Goal: Information Seeking & Learning: Learn about a topic

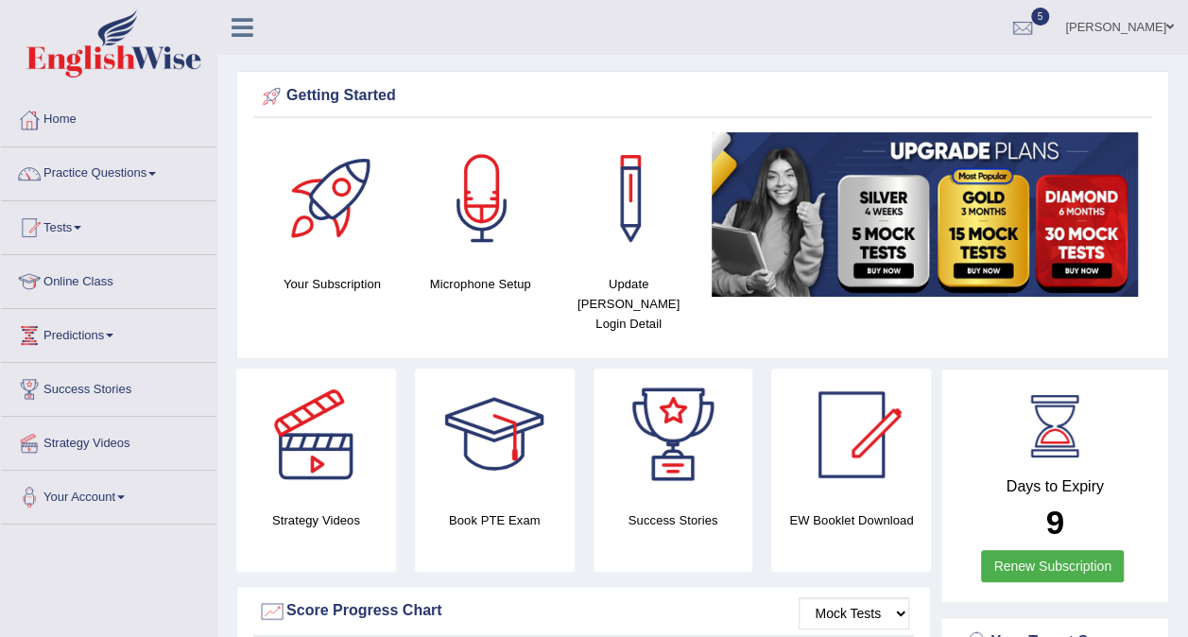
click at [106, 277] on link "Online Class" at bounding box center [109, 278] width 216 height 47
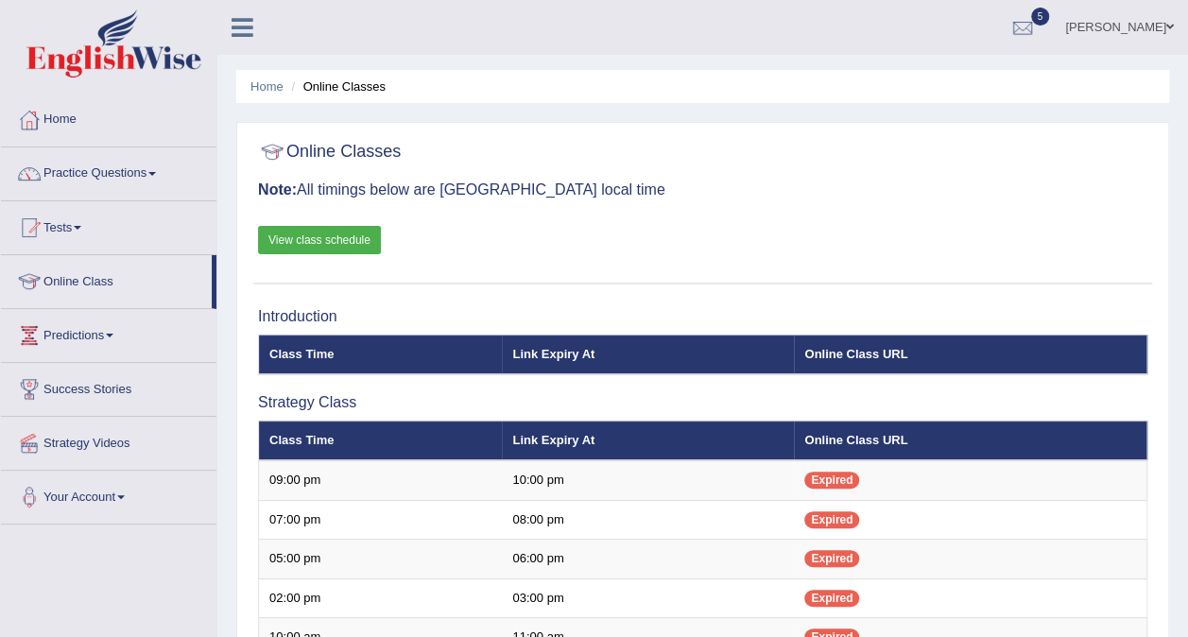
click at [333, 235] on link "View class schedule" at bounding box center [319, 240] width 123 height 28
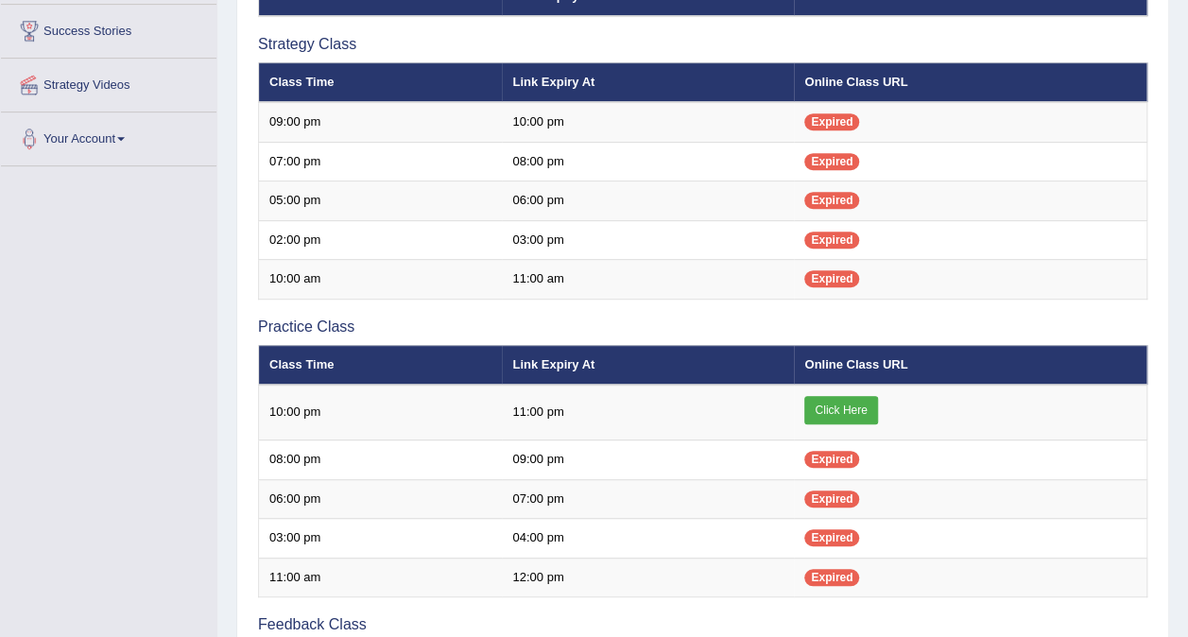
scroll to position [367, 0]
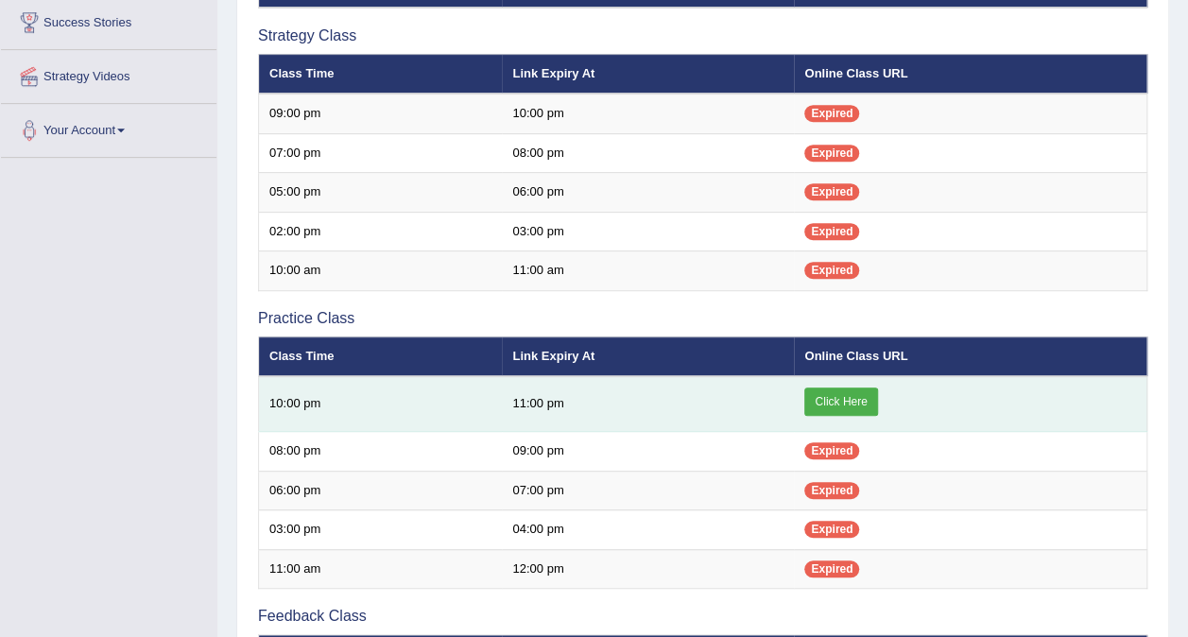
click at [835, 396] on link "Click Here" at bounding box center [840, 402] width 73 height 28
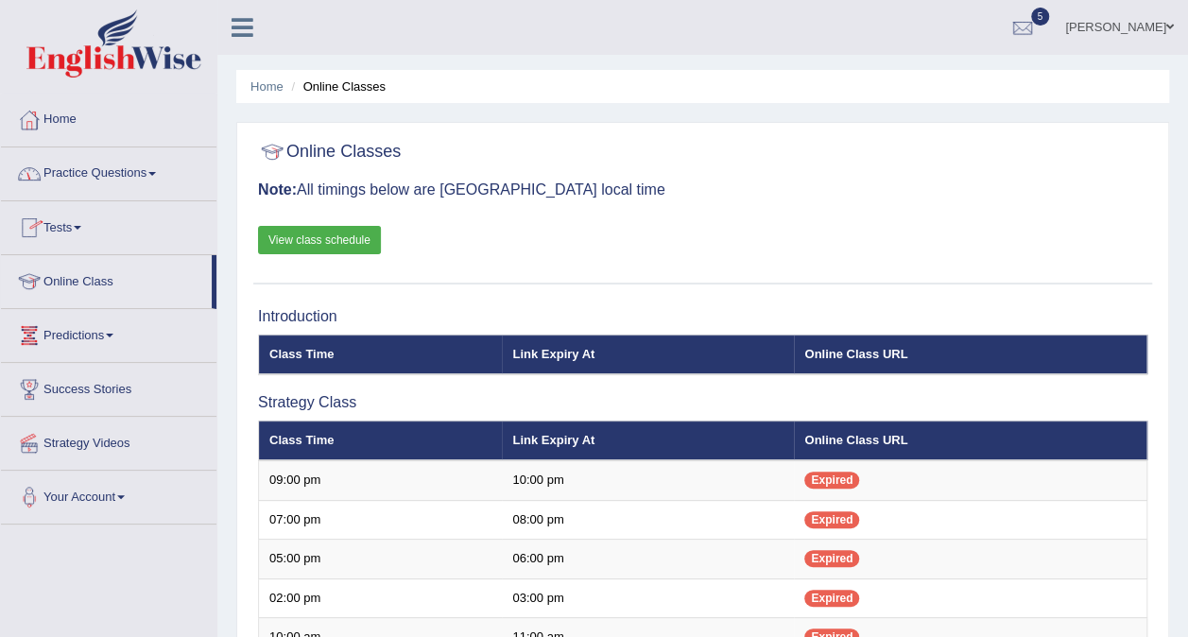
click at [96, 168] on link "Practice Questions" at bounding box center [109, 170] width 216 height 47
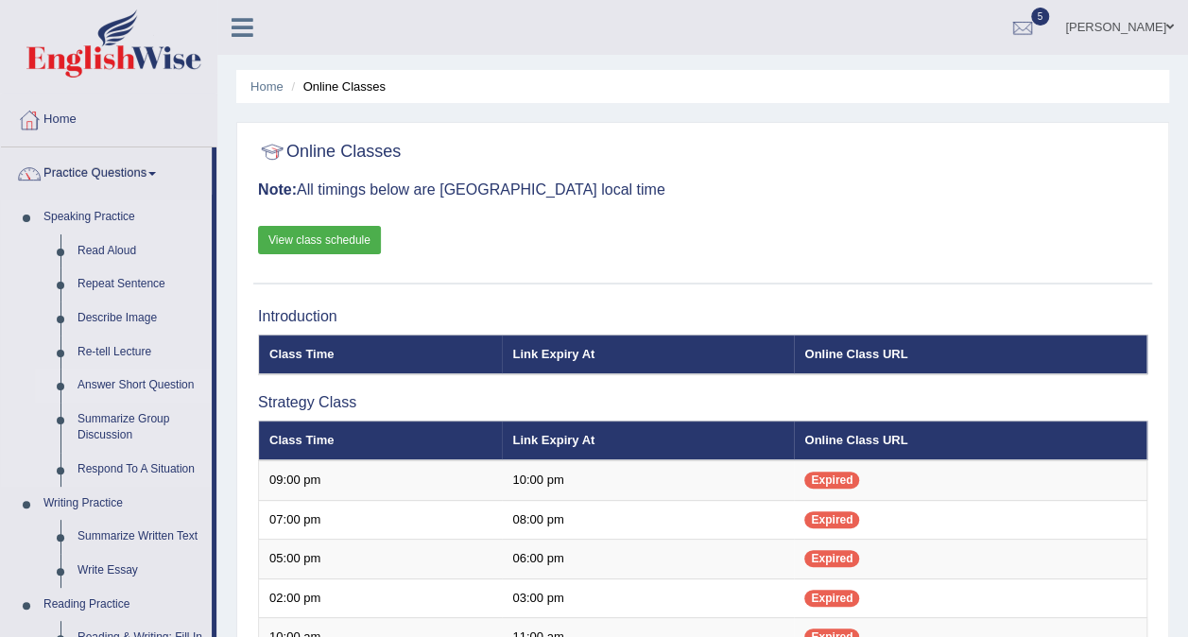
click at [100, 375] on link "Answer Short Question" at bounding box center [140, 386] width 143 height 34
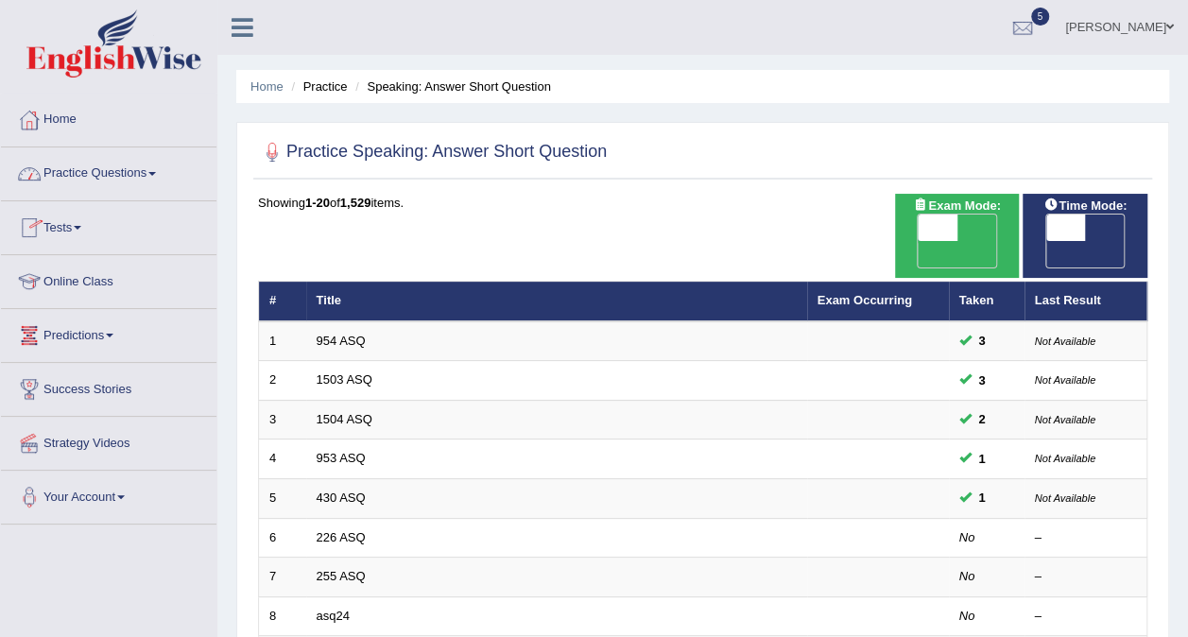
click at [147, 178] on link "Practice Questions" at bounding box center [109, 170] width 216 height 47
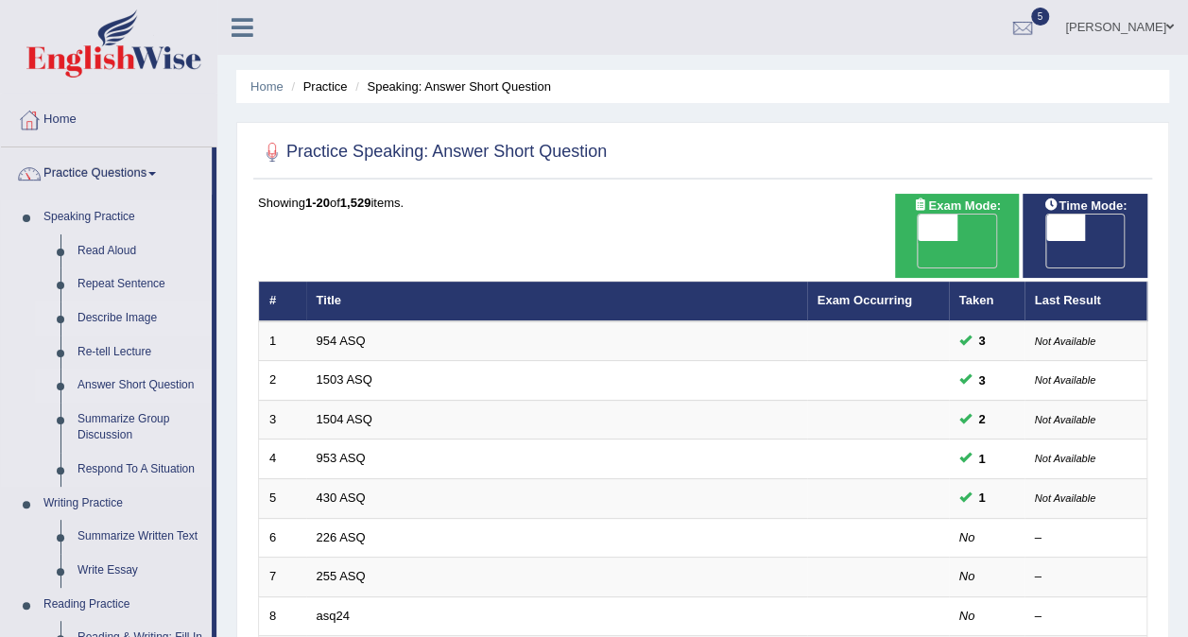
click at [115, 315] on link "Describe Image" at bounding box center [140, 319] width 143 height 34
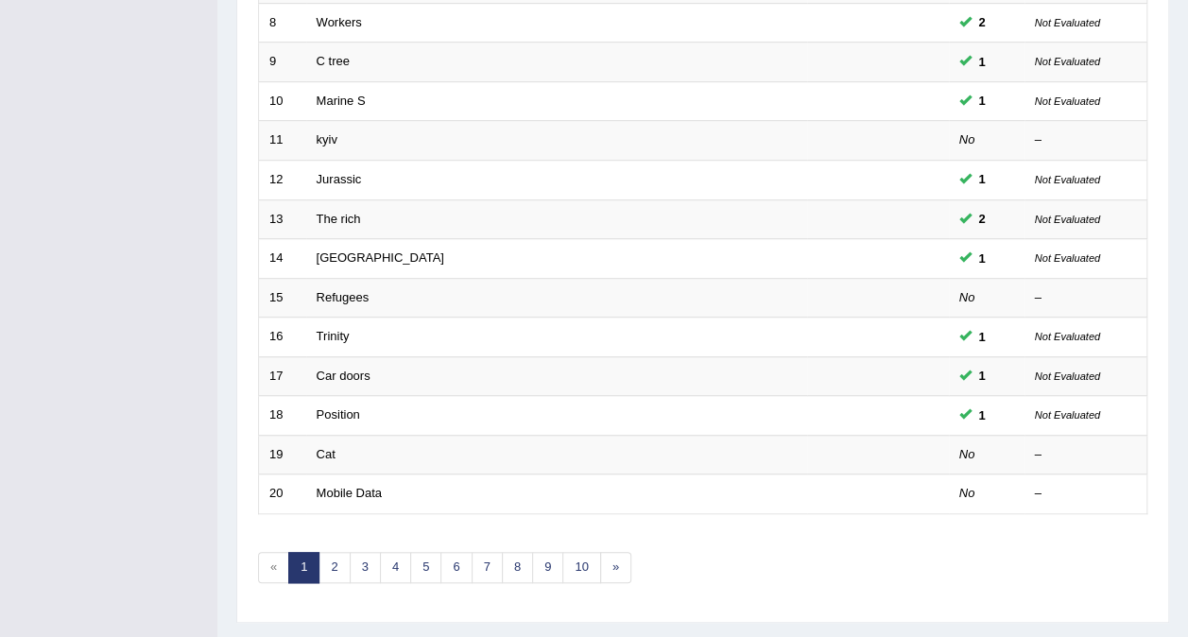
scroll to position [605, 0]
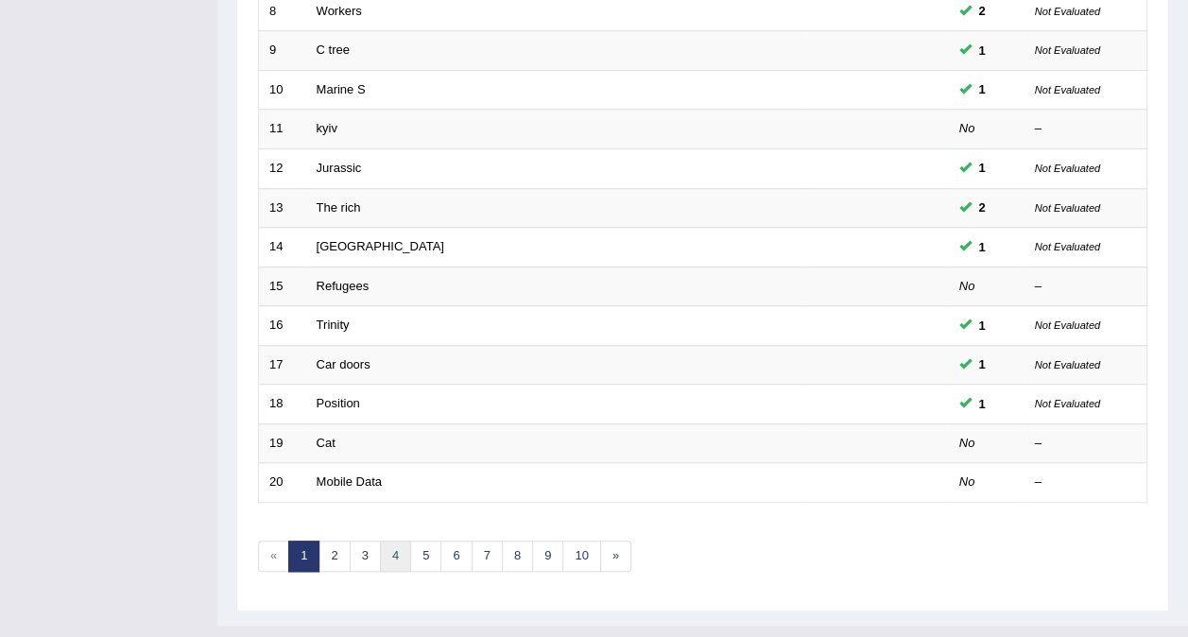
click at [394, 541] on link "4" at bounding box center [395, 556] width 31 height 31
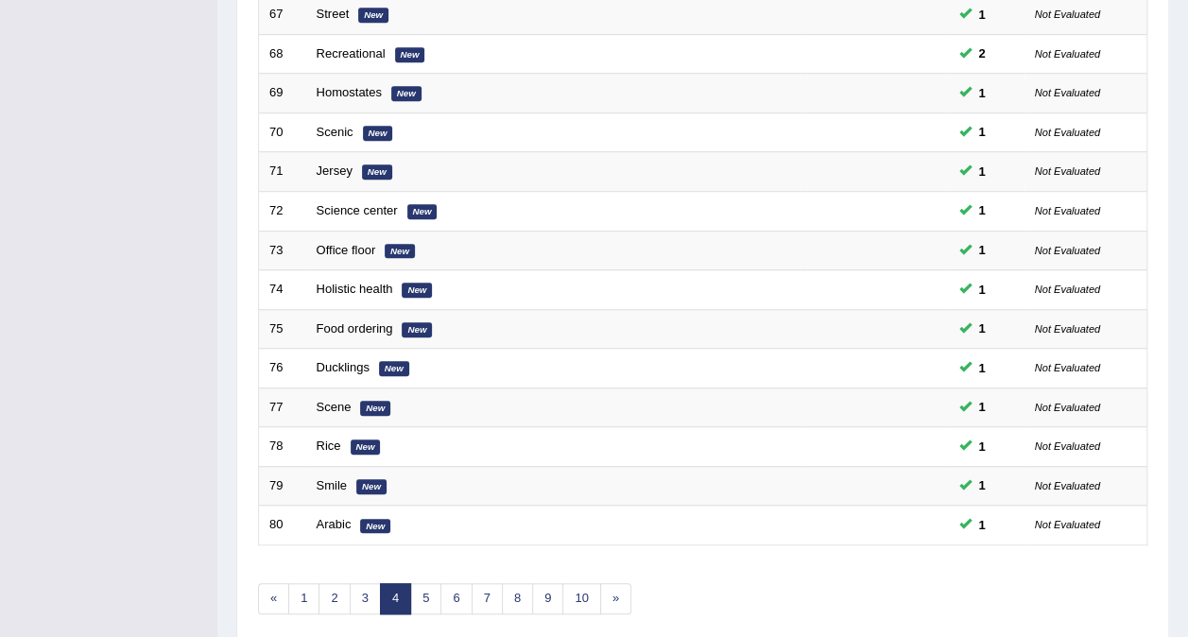
scroll to position [569, 0]
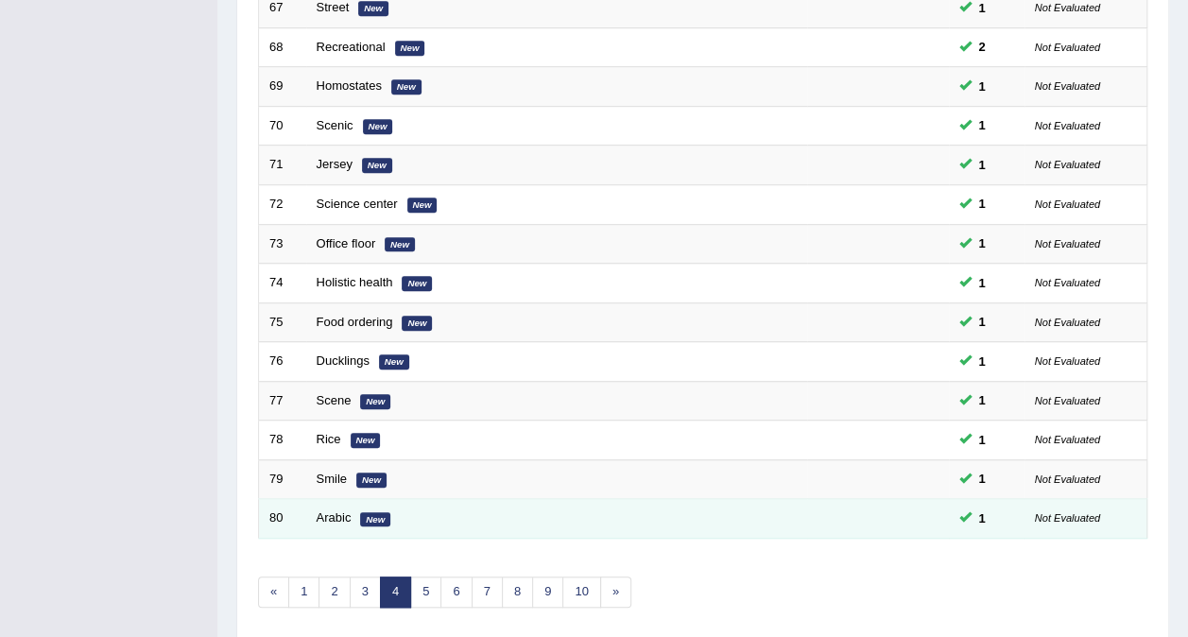
click at [365, 512] on em "New" at bounding box center [375, 519] width 30 height 15
click at [326, 510] on link "Arabic" at bounding box center [334, 517] width 35 height 14
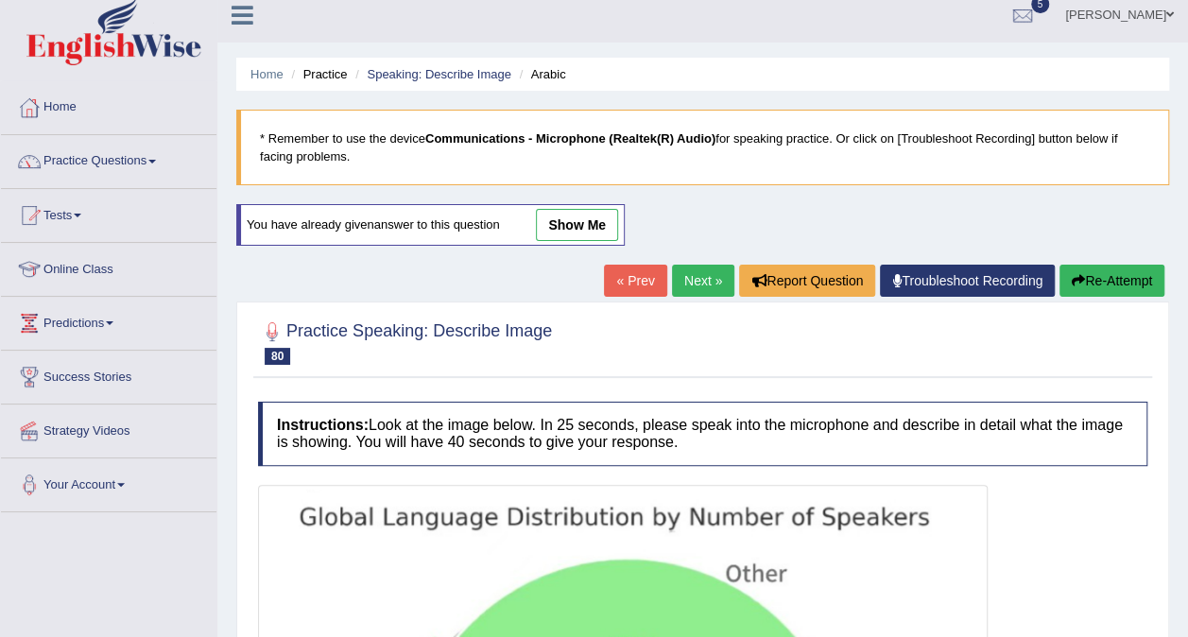
scroll to position [11, 0]
click at [579, 220] on link "show me" at bounding box center [577, 226] width 82 height 32
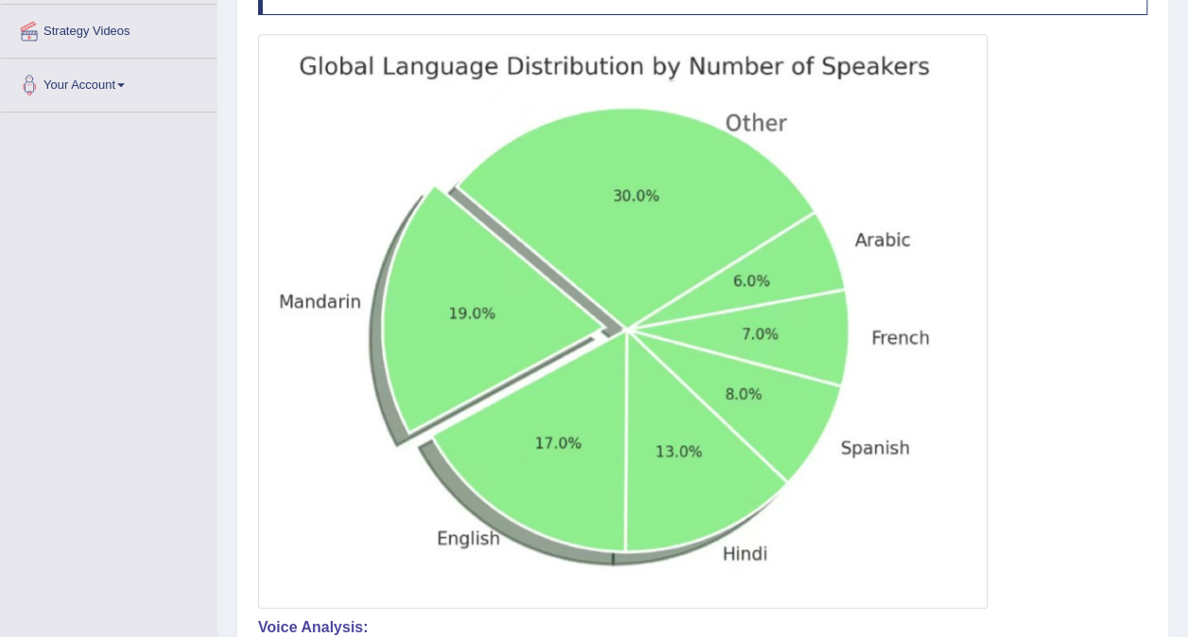
scroll to position [0, 0]
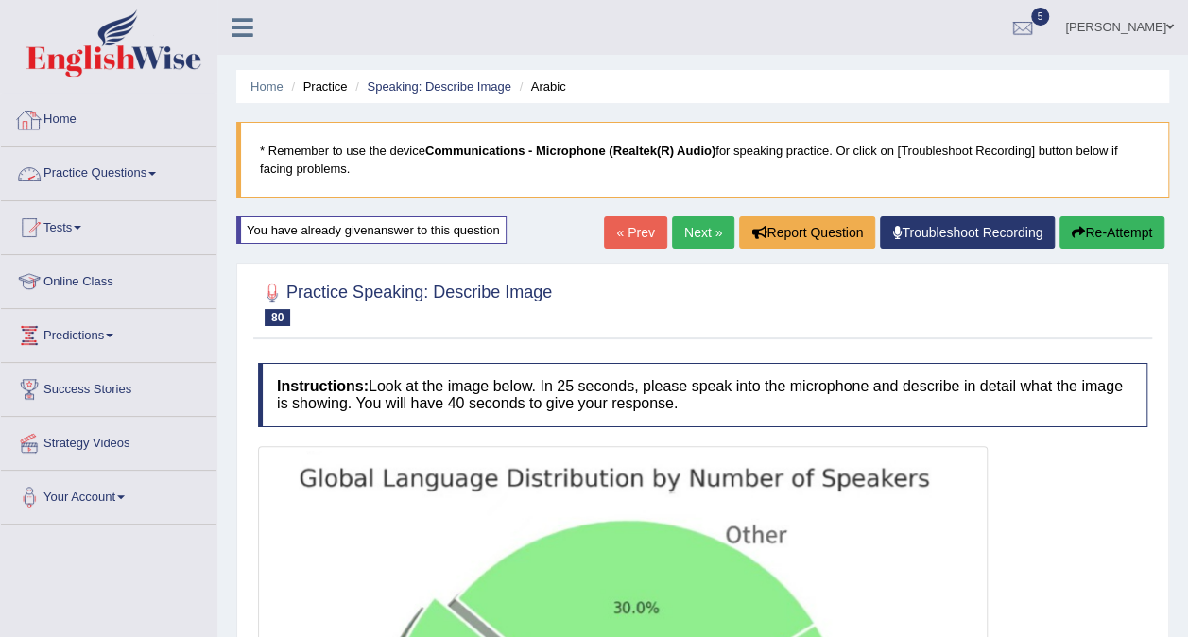
click at [156, 174] on span at bounding box center [152, 174] width 8 height 4
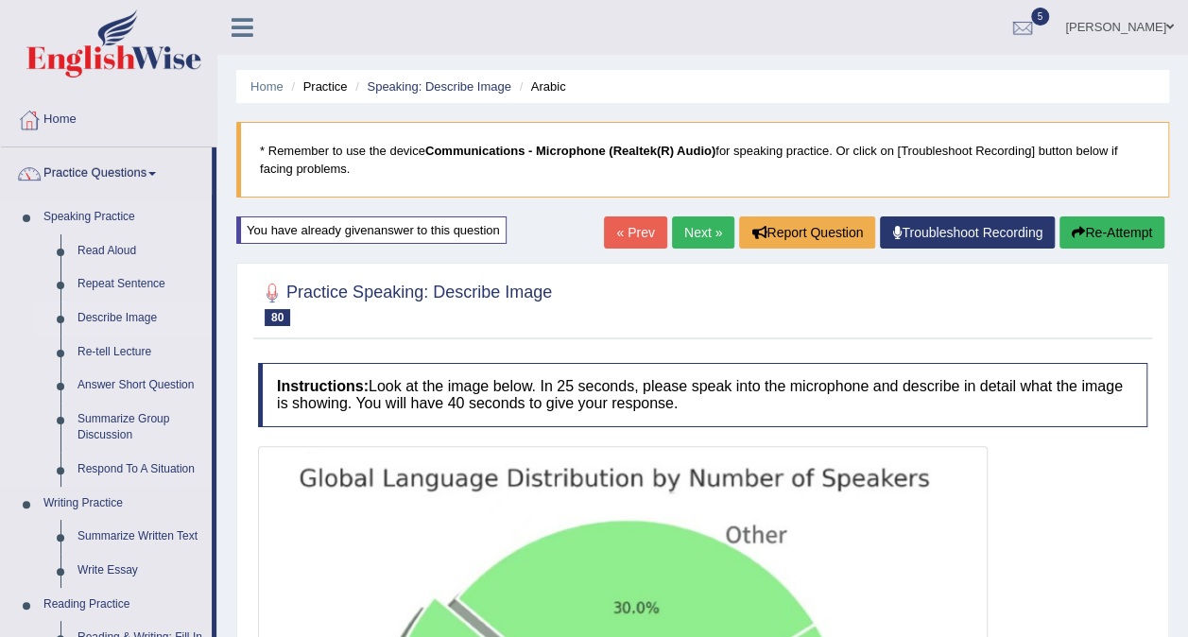
click at [130, 314] on link "Describe Image" at bounding box center [140, 319] width 143 height 34
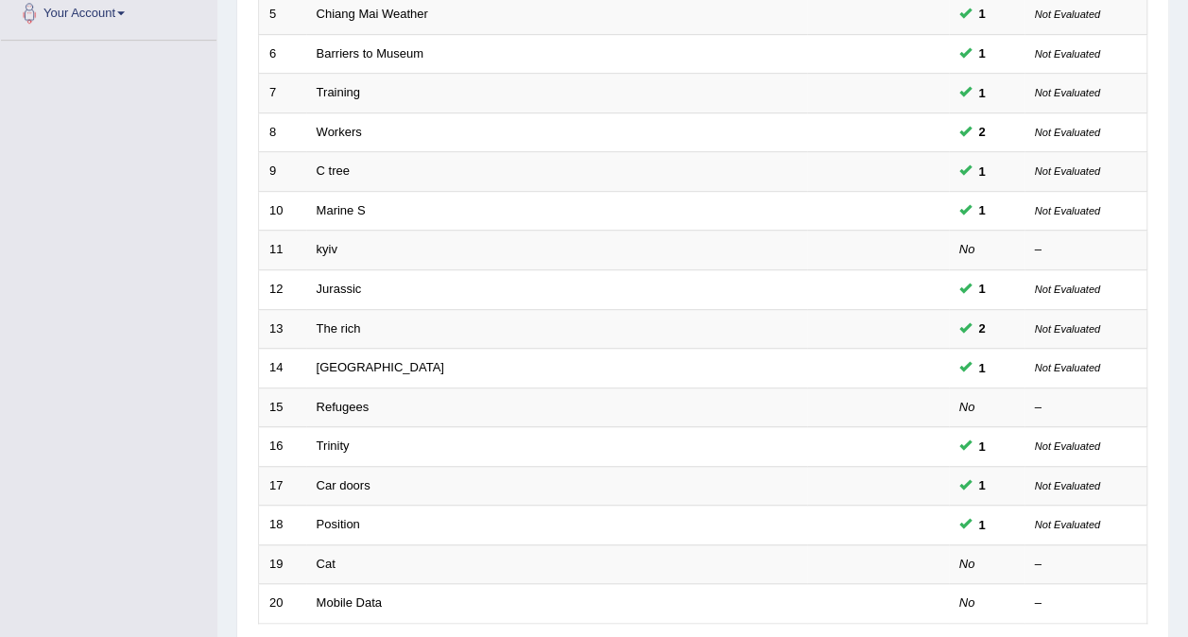
scroll to position [605, 0]
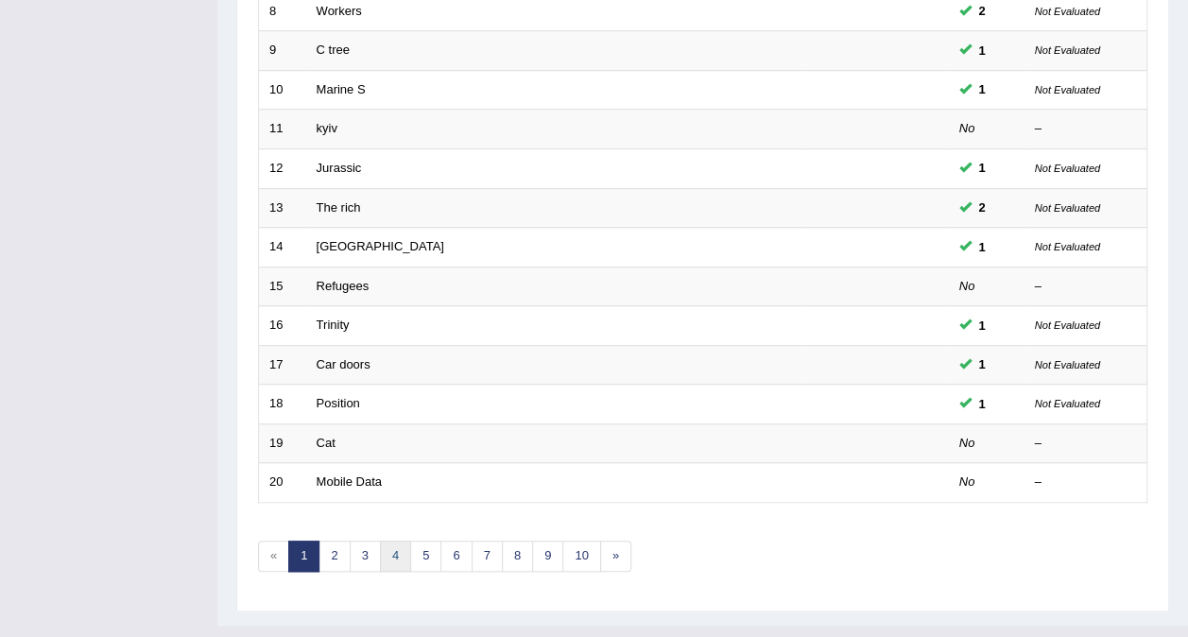
click at [388, 541] on link "4" at bounding box center [395, 556] width 31 height 31
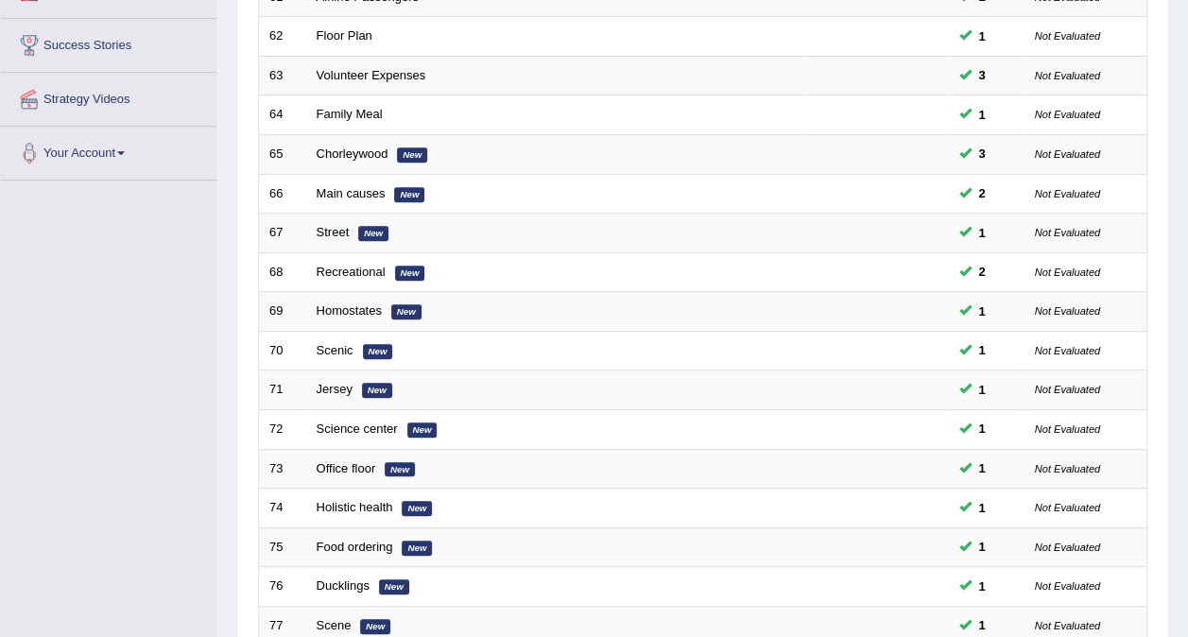
scroll to position [605, 0]
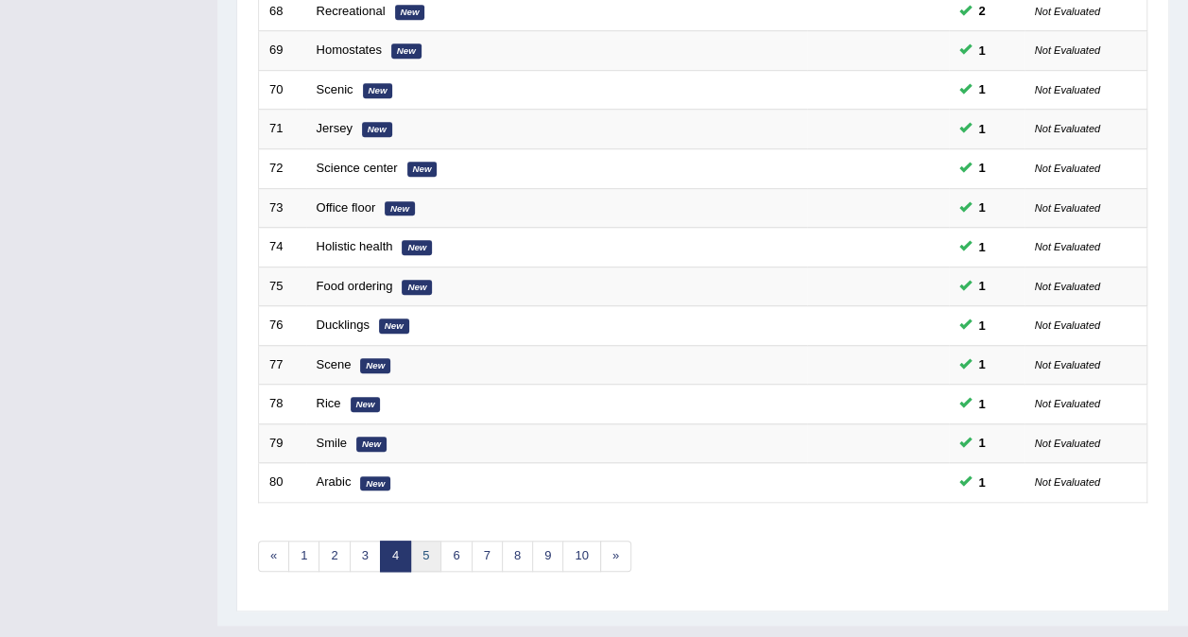
click at [428, 541] on link "5" at bounding box center [425, 556] width 31 height 31
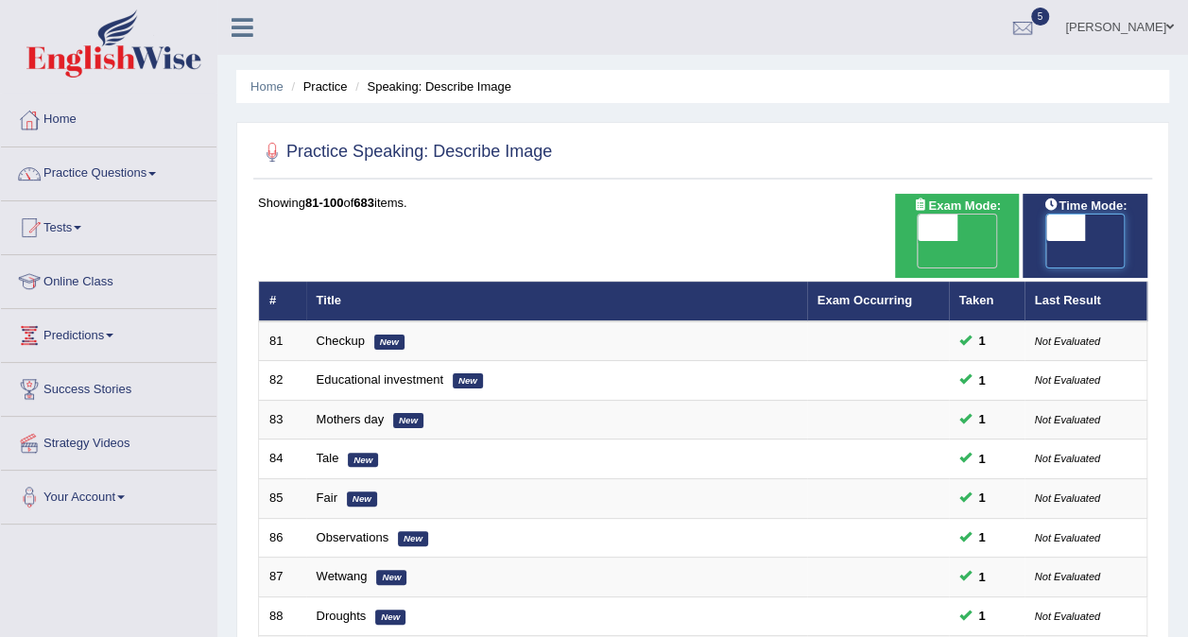
click at [1056, 215] on span at bounding box center [1066, 228] width 40 height 26
checkbox input "true"
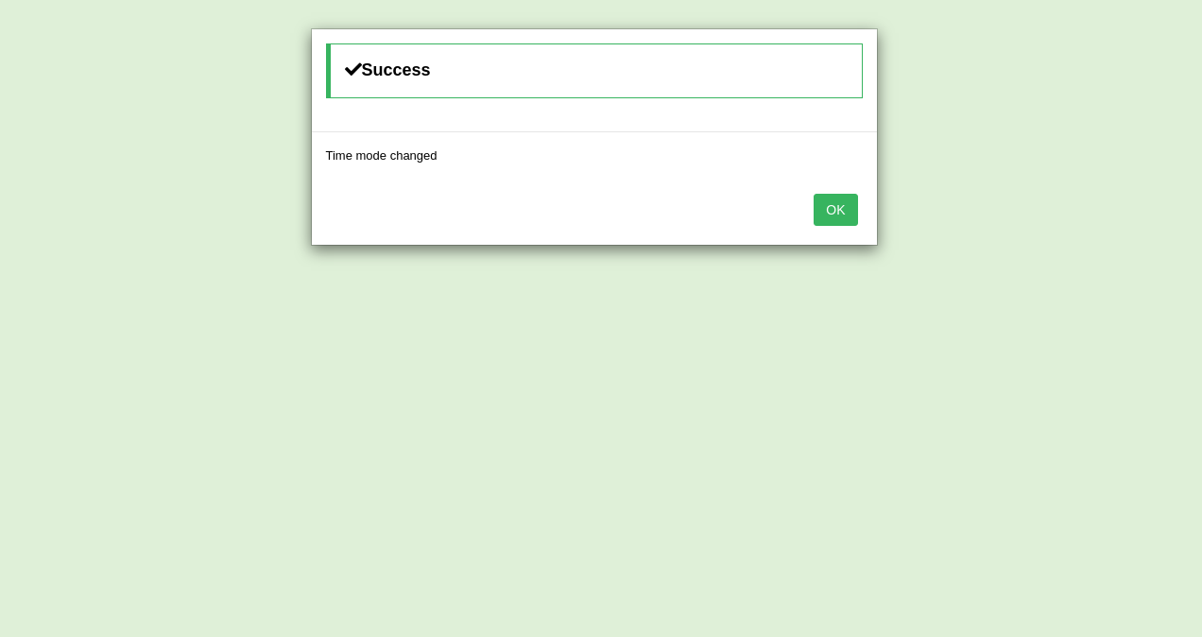
click at [841, 204] on button "OK" at bounding box center [835, 210] width 43 height 32
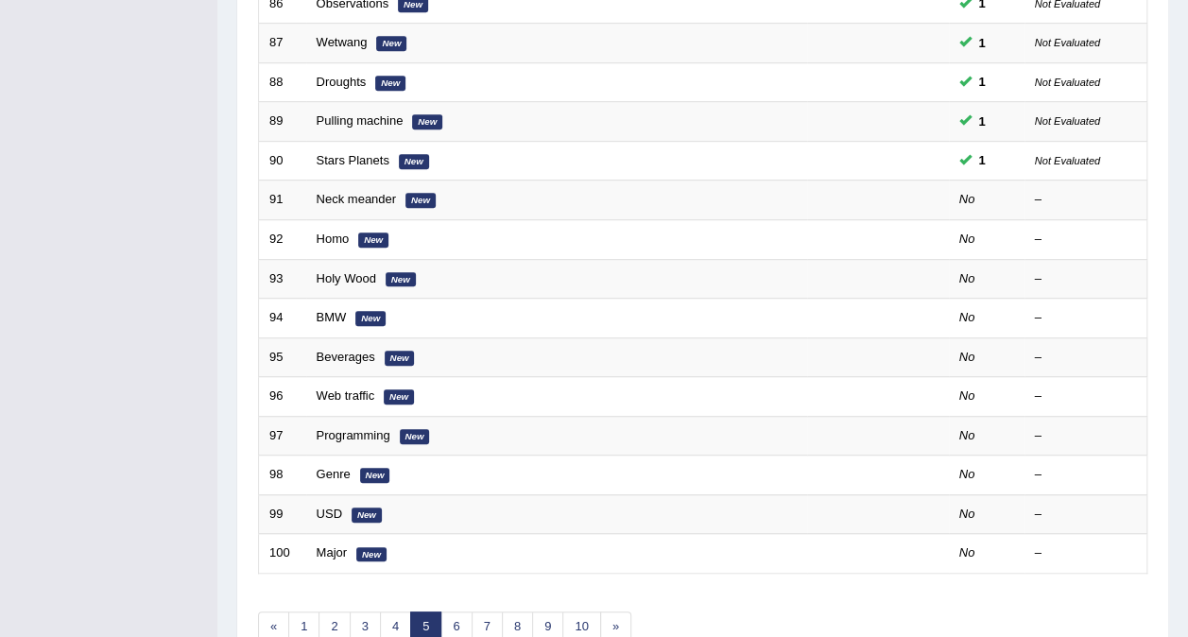
scroll to position [543, 0]
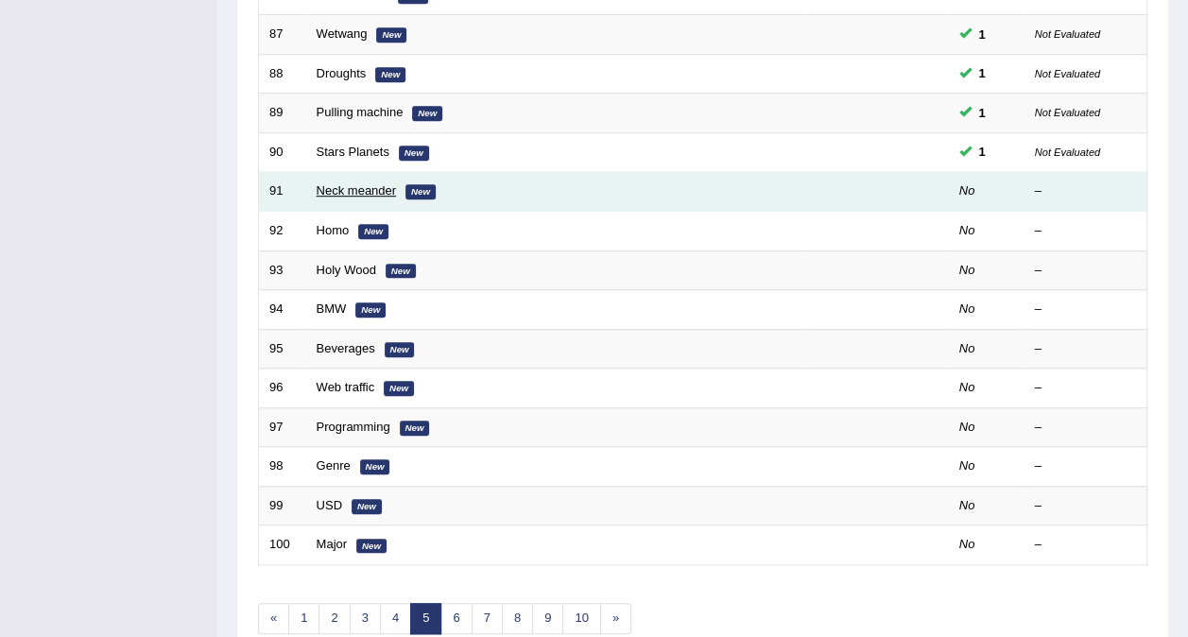
click at [341, 183] on link "Neck meander" at bounding box center [357, 190] width 80 height 14
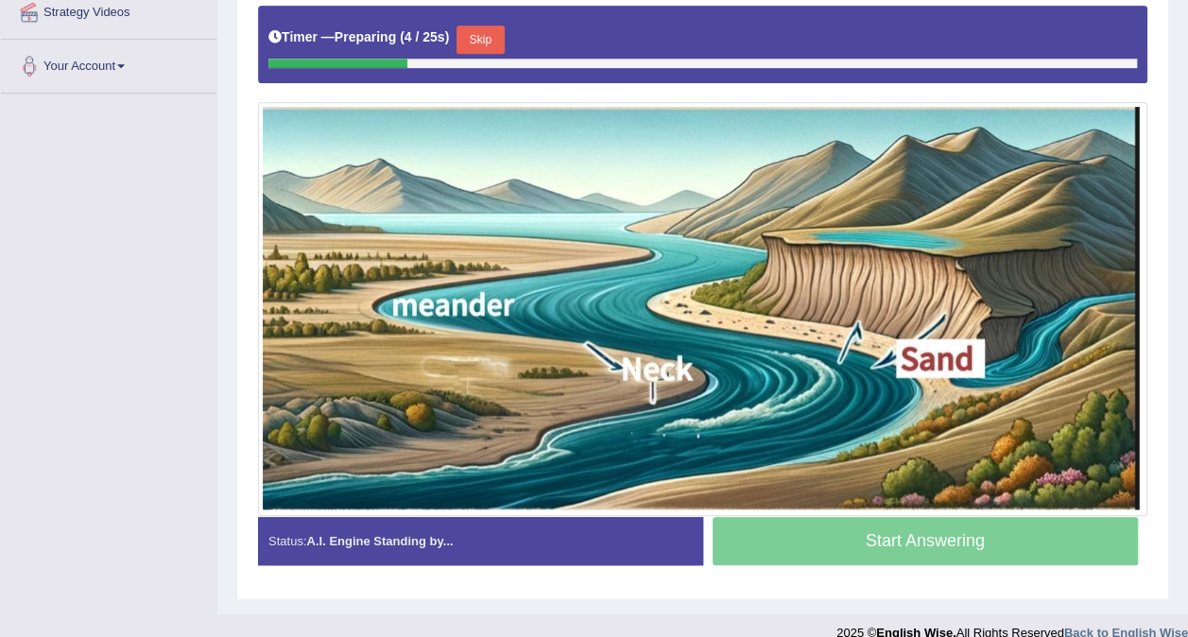
scroll to position [431, 0]
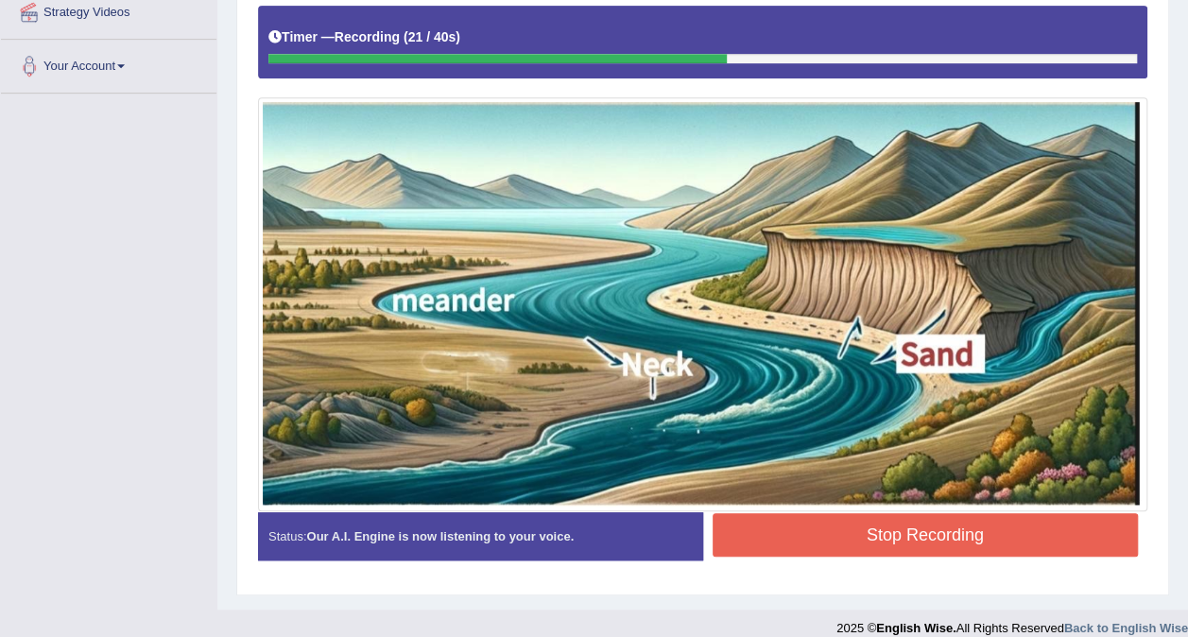
click at [828, 518] on button "Stop Recording" at bounding box center [926, 534] width 426 height 43
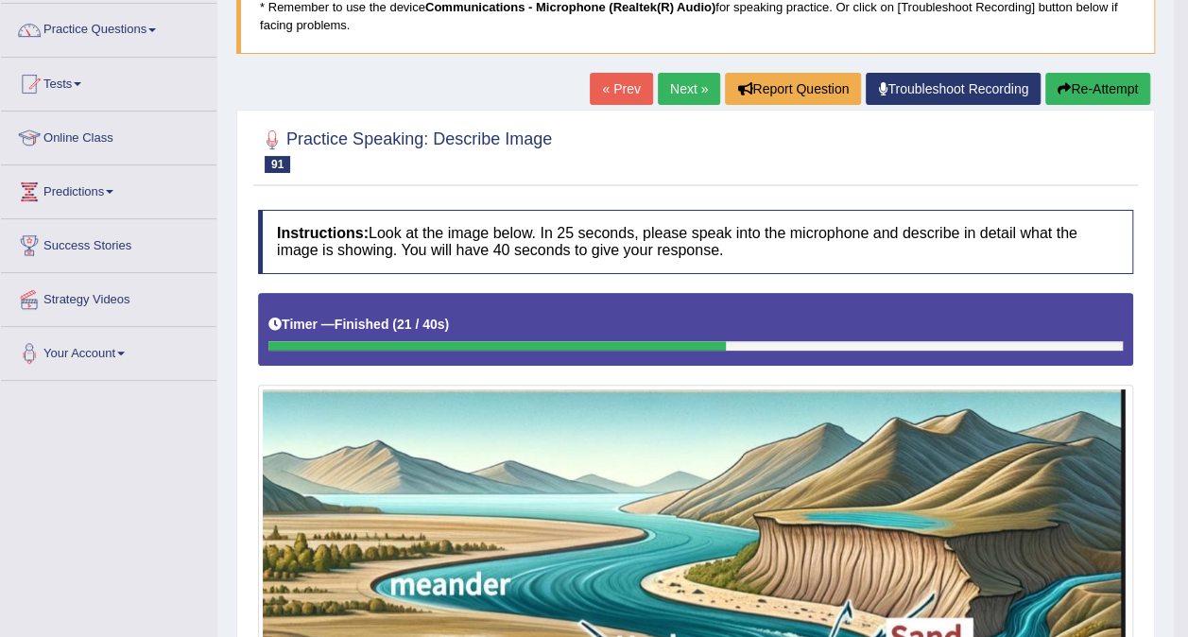
scroll to position [142, 0]
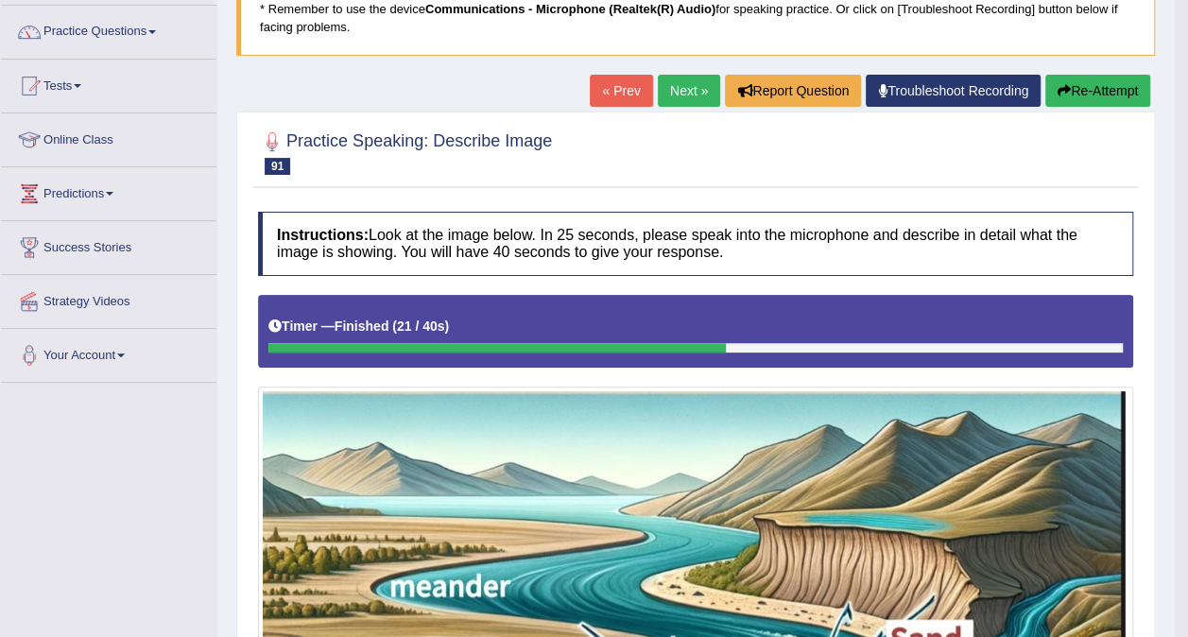
click at [1089, 95] on button "Re-Attempt" at bounding box center [1097, 91] width 105 height 32
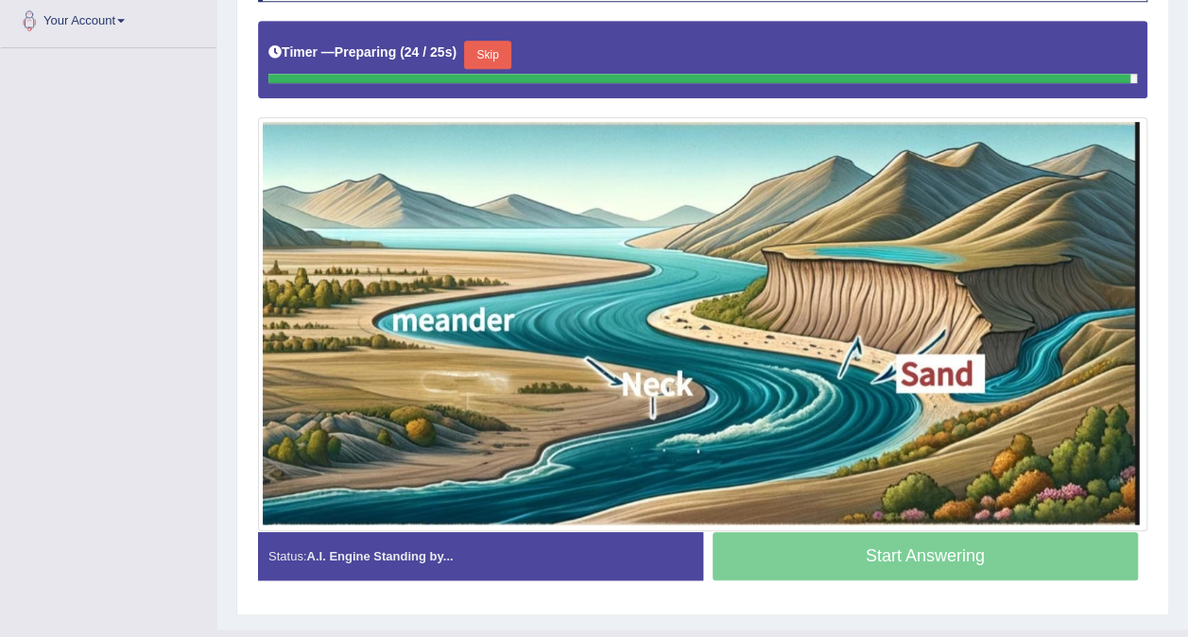
scroll to position [457, 0]
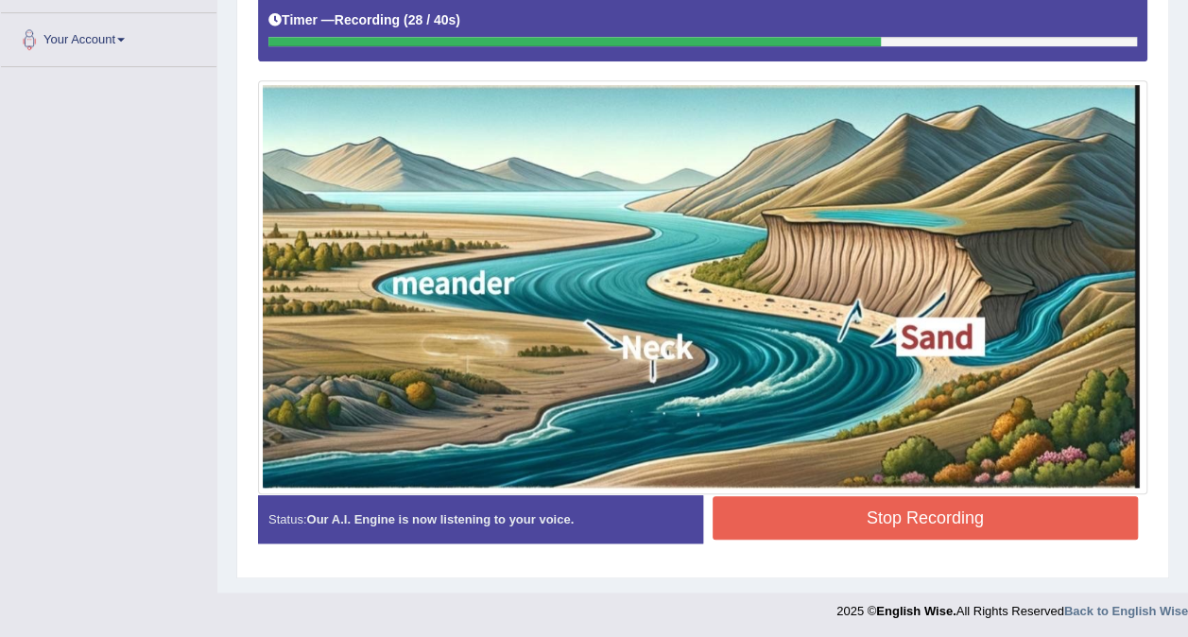
click at [877, 520] on button "Stop Recording" at bounding box center [926, 517] width 426 height 43
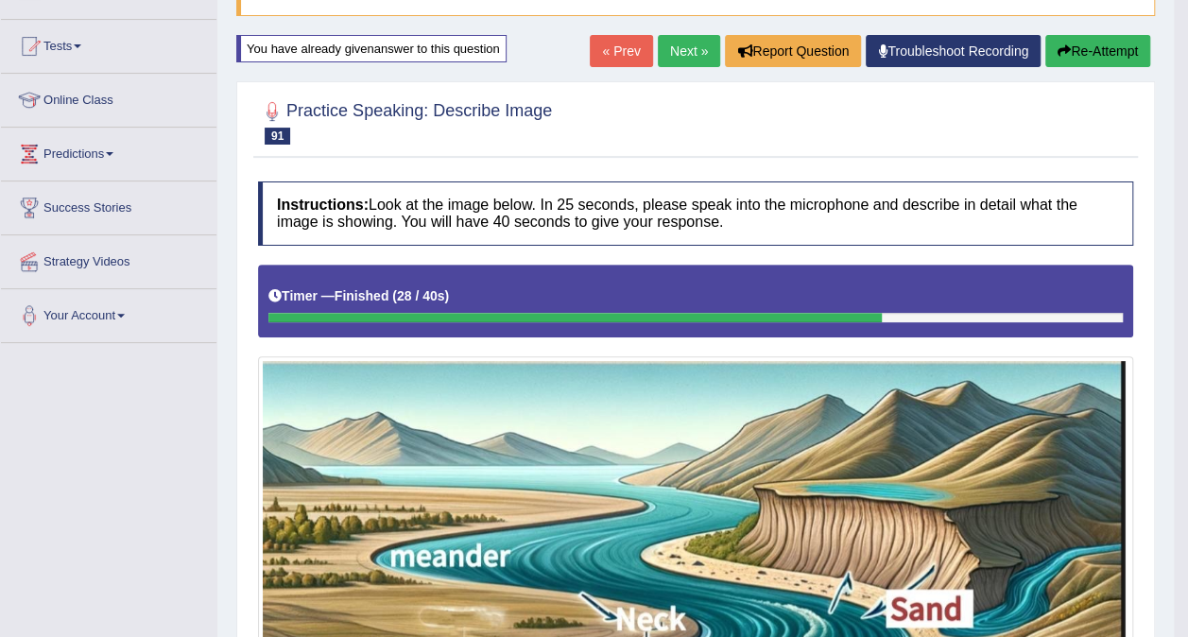
scroll to position [182, 0]
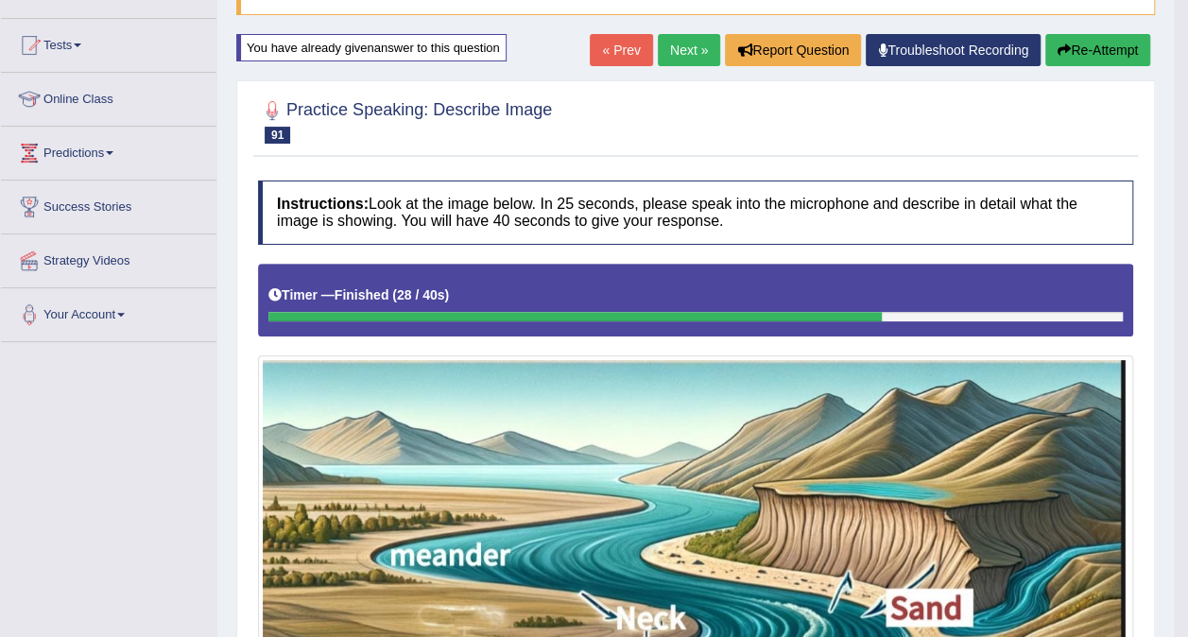
click at [690, 55] on link "Next »" at bounding box center [689, 50] width 62 height 32
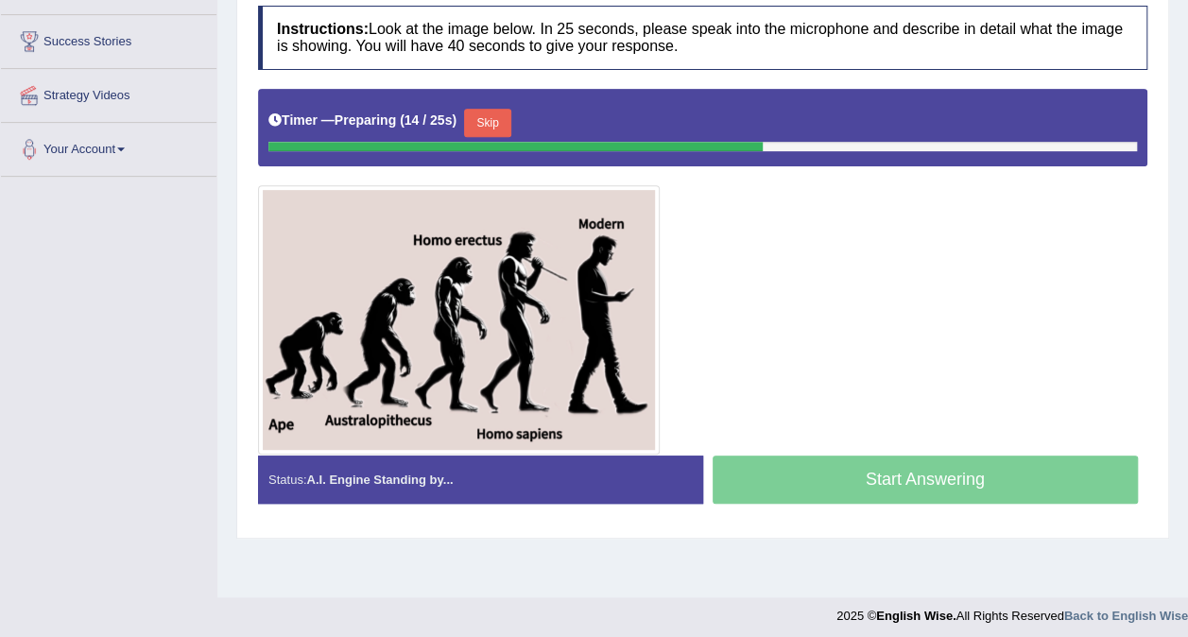
scroll to position [355, 0]
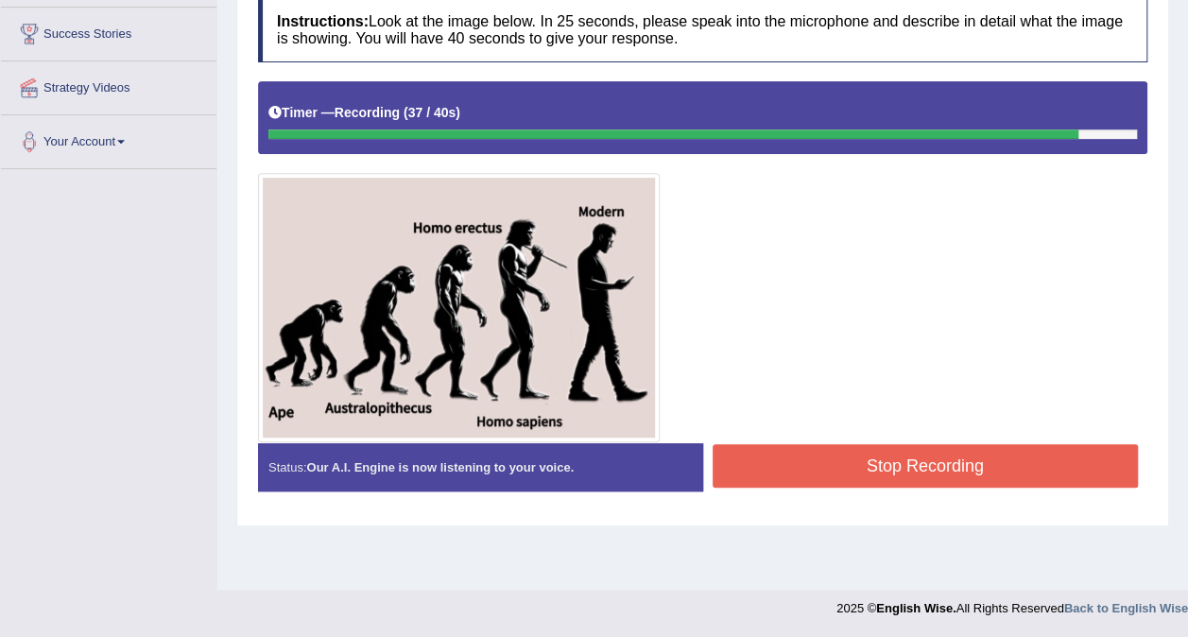
click at [848, 464] on button "Stop Recording" at bounding box center [926, 465] width 426 height 43
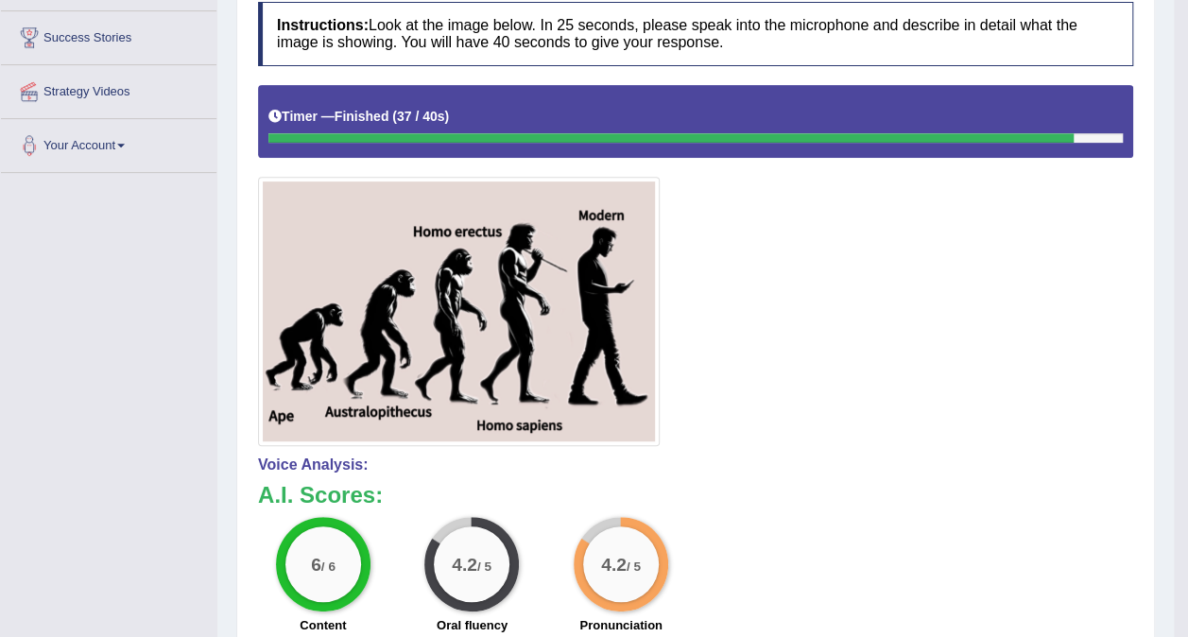
scroll to position [0, 0]
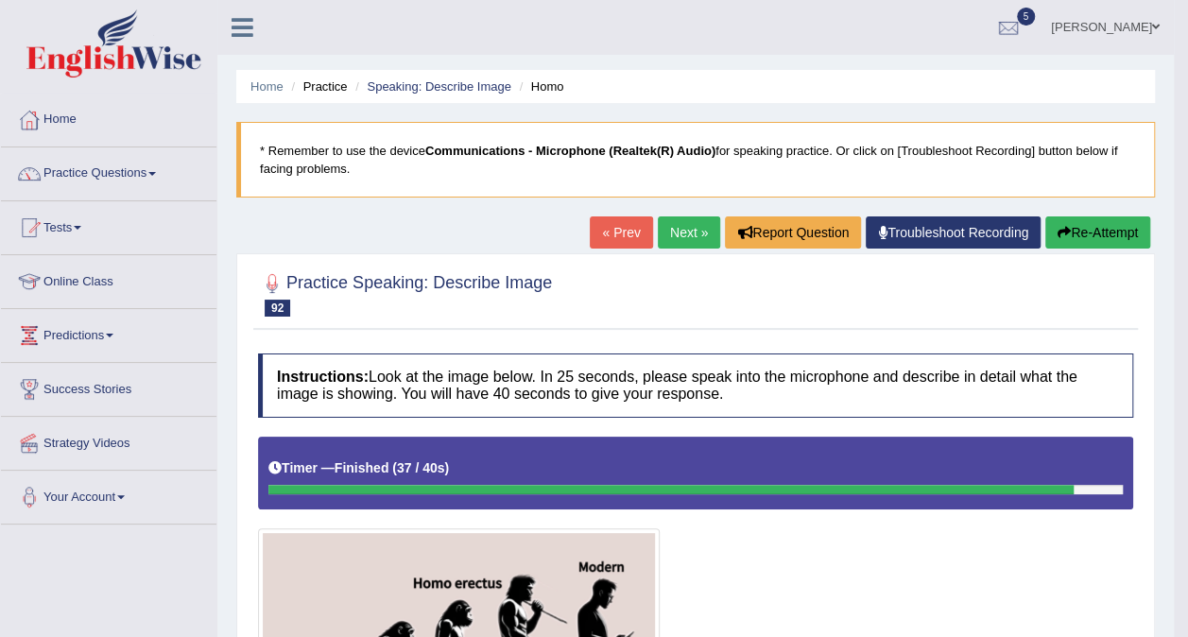
click at [675, 231] on link "Next »" at bounding box center [689, 232] width 62 height 32
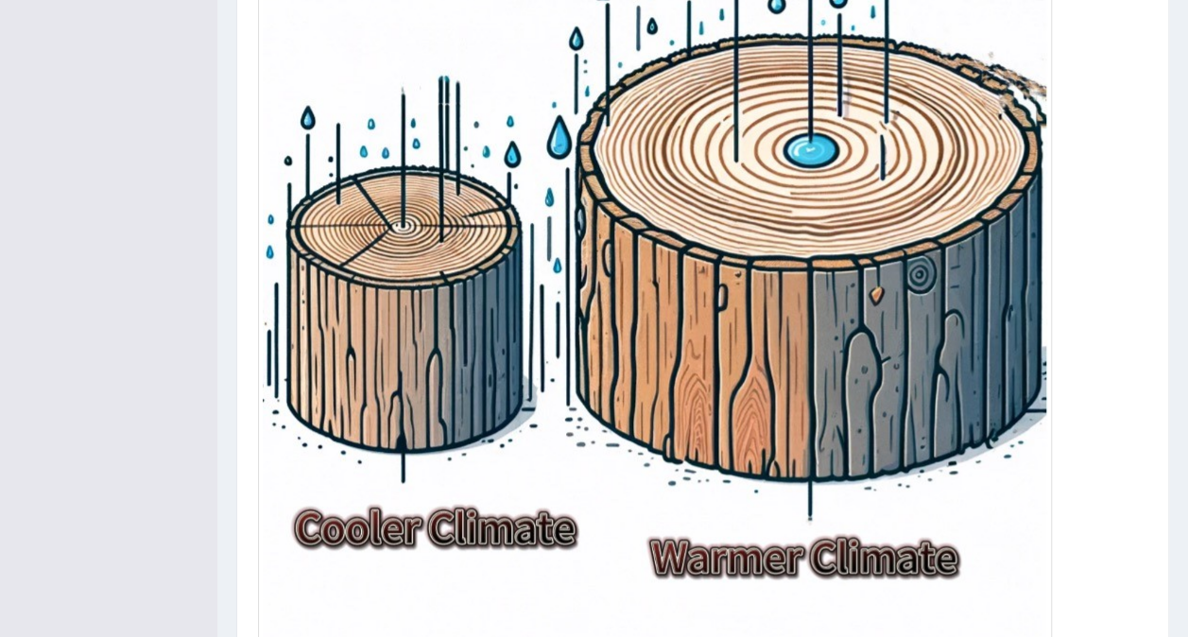
scroll to position [818, 0]
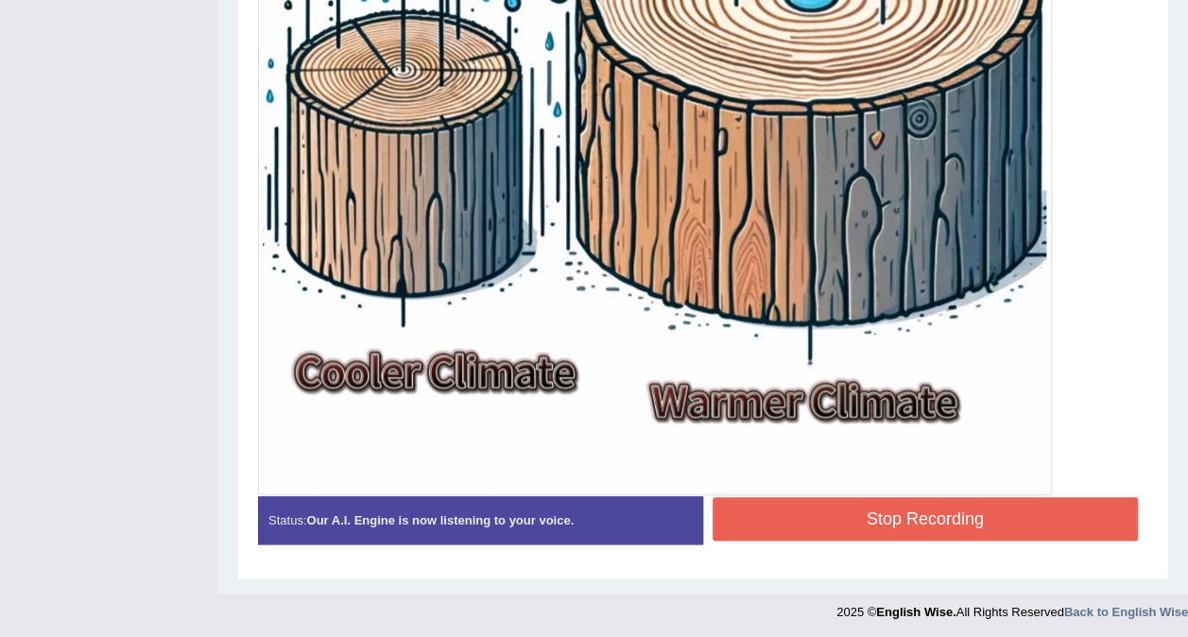
click at [889, 515] on button "Stop Recording" at bounding box center [926, 518] width 426 height 43
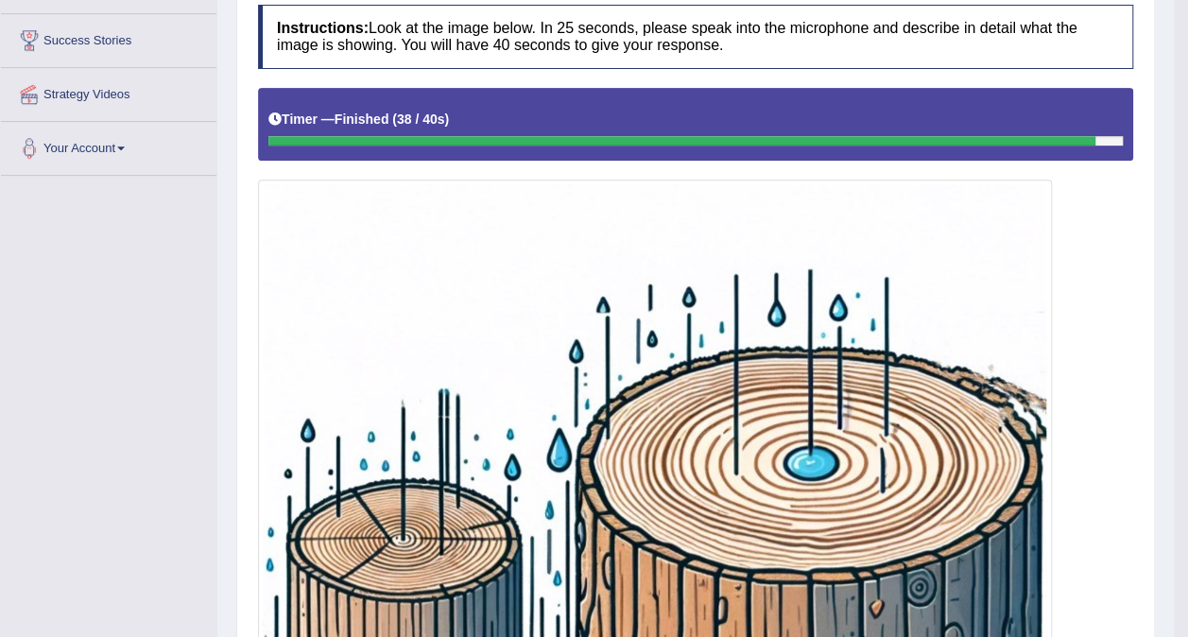
scroll to position [0, 0]
